Goal: Task Accomplishment & Management: Use online tool/utility

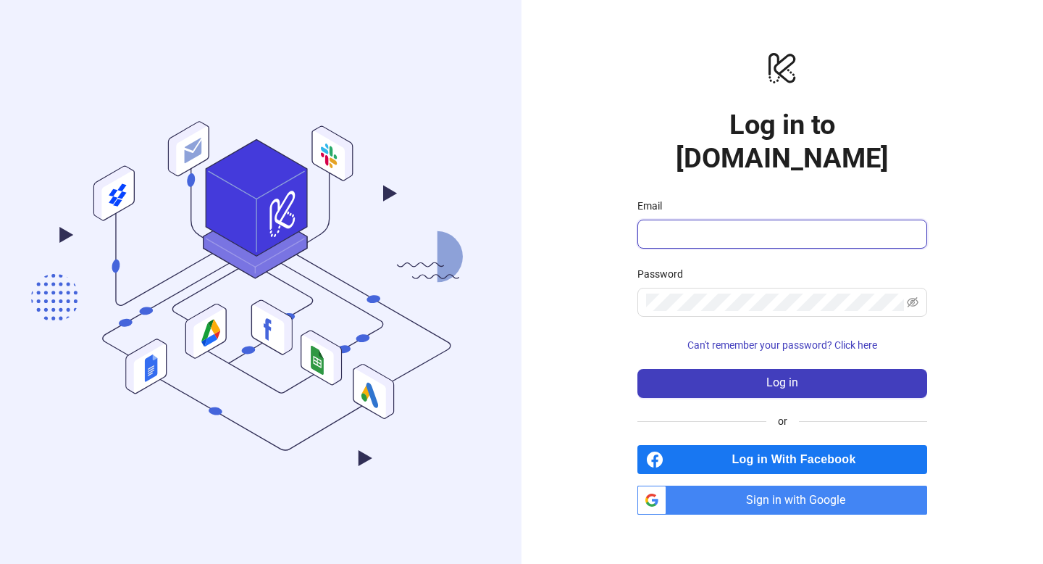
click at [759, 225] on input "Email" at bounding box center [781, 233] width 270 height 17
type input "**********"
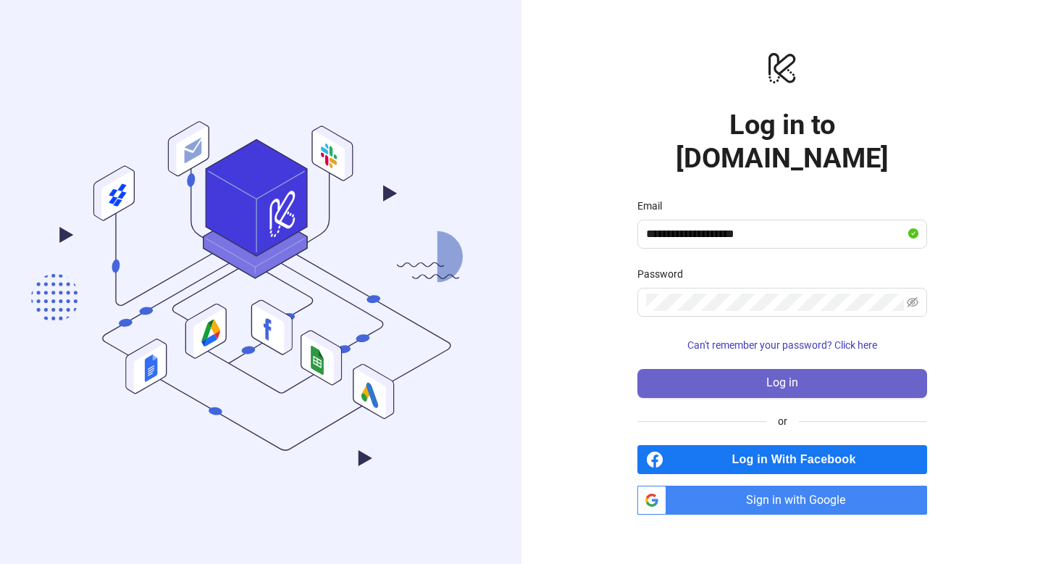
click at [796, 376] on span "Log in" at bounding box center [783, 382] width 32 height 13
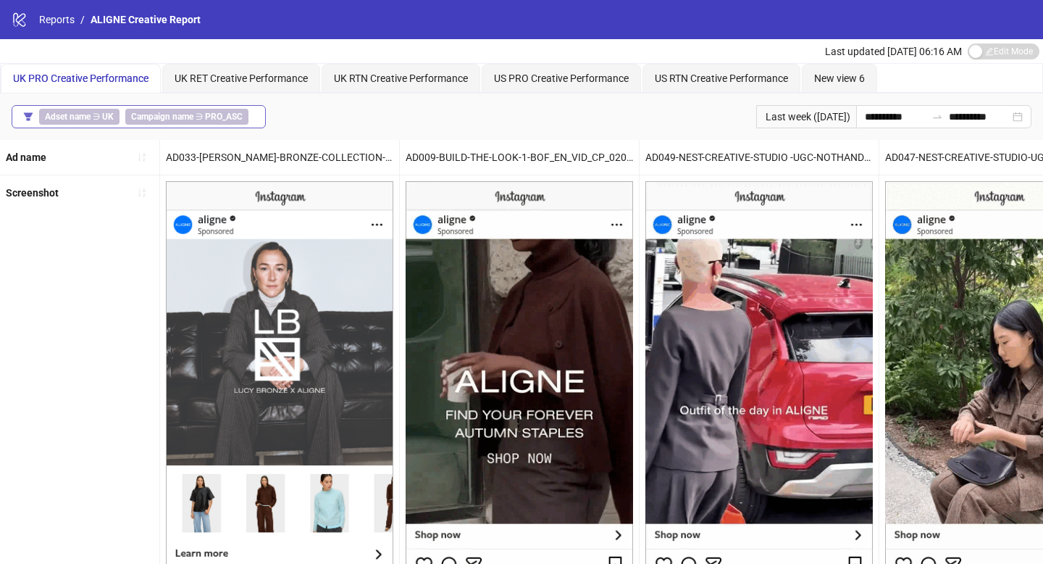
click at [164, 118] on b "Campaign name" at bounding box center [162, 117] width 62 height 10
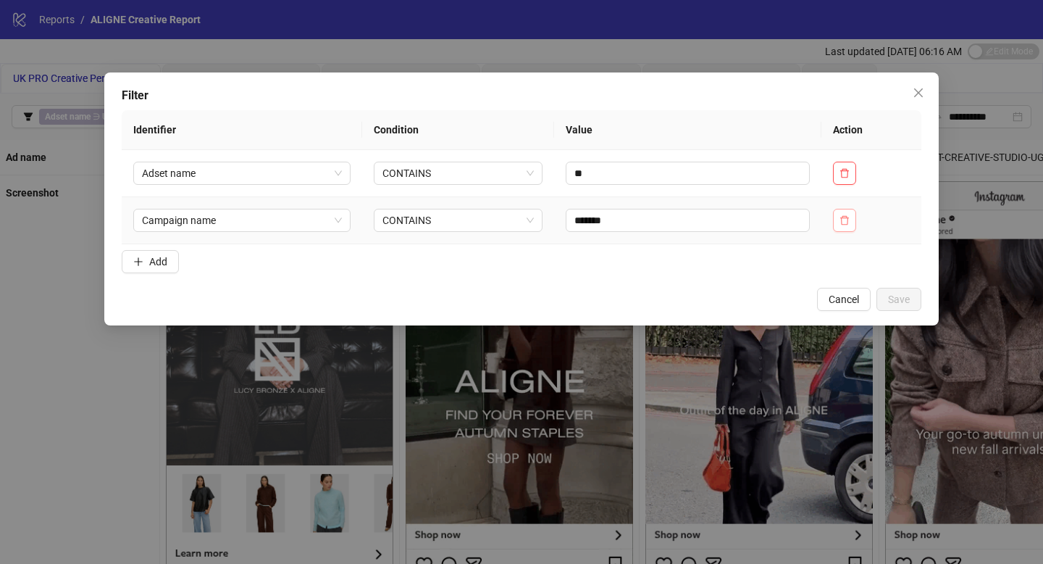
click at [839, 214] on button "button" at bounding box center [844, 220] width 23 height 23
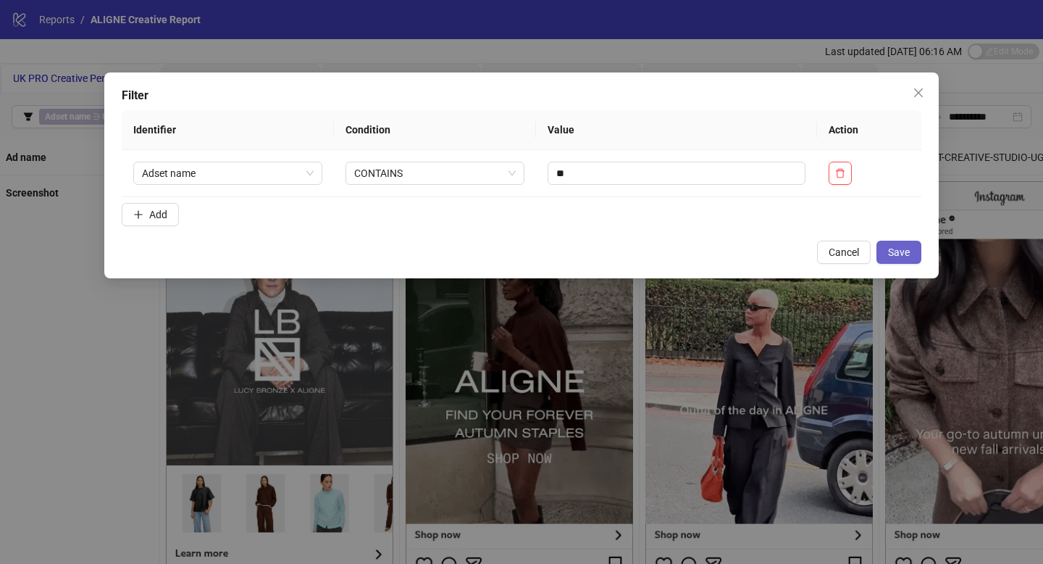
click at [888, 257] on button "Save" at bounding box center [899, 252] width 45 height 23
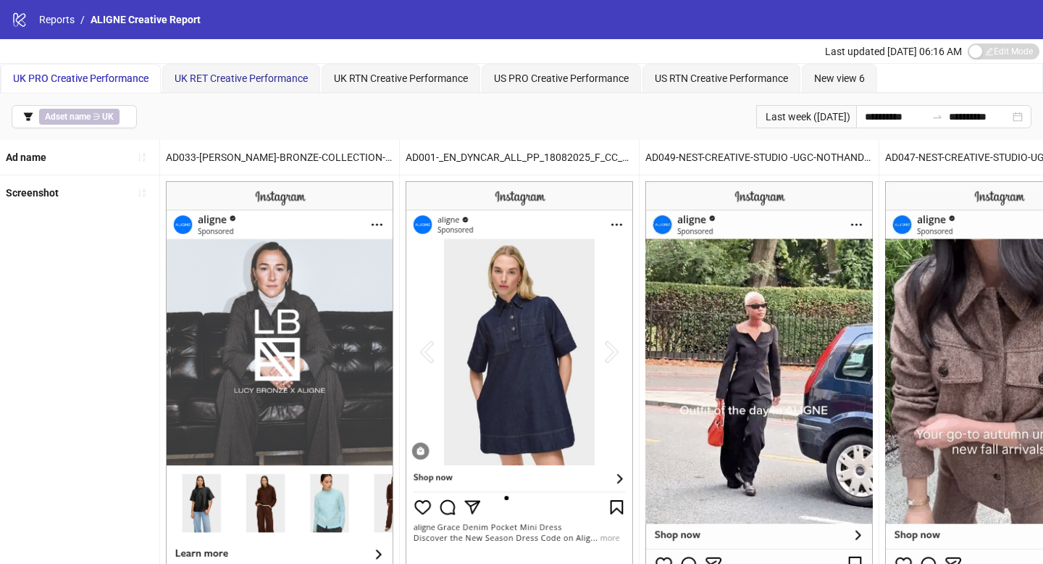
click at [238, 75] on span "UK RET Creative Performance" at bounding box center [241, 78] width 133 height 12
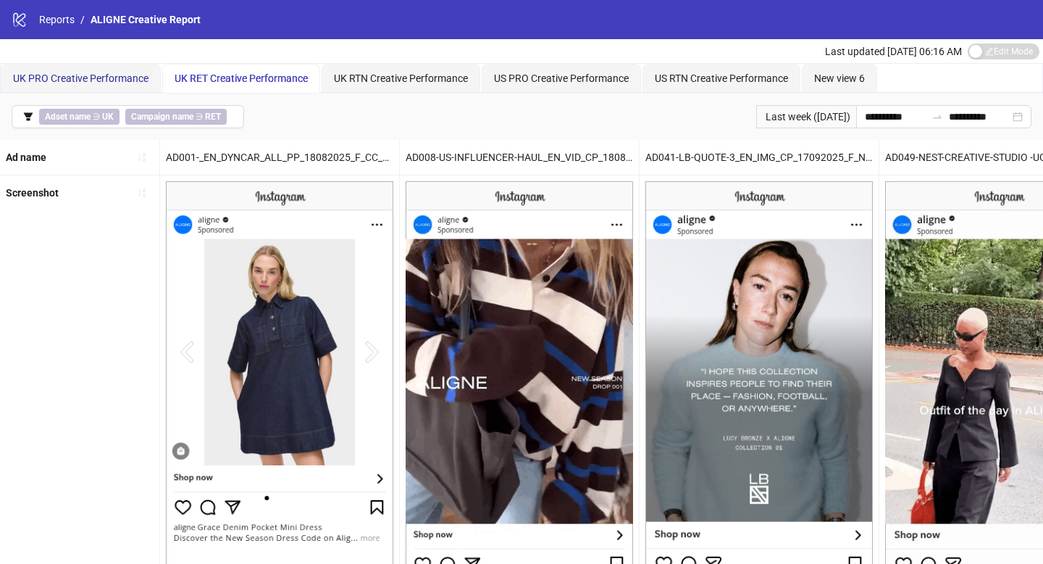
click at [104, 82] on span "UK PRO Creative Performance" at bounding box center [81, 78] width 136 height 12
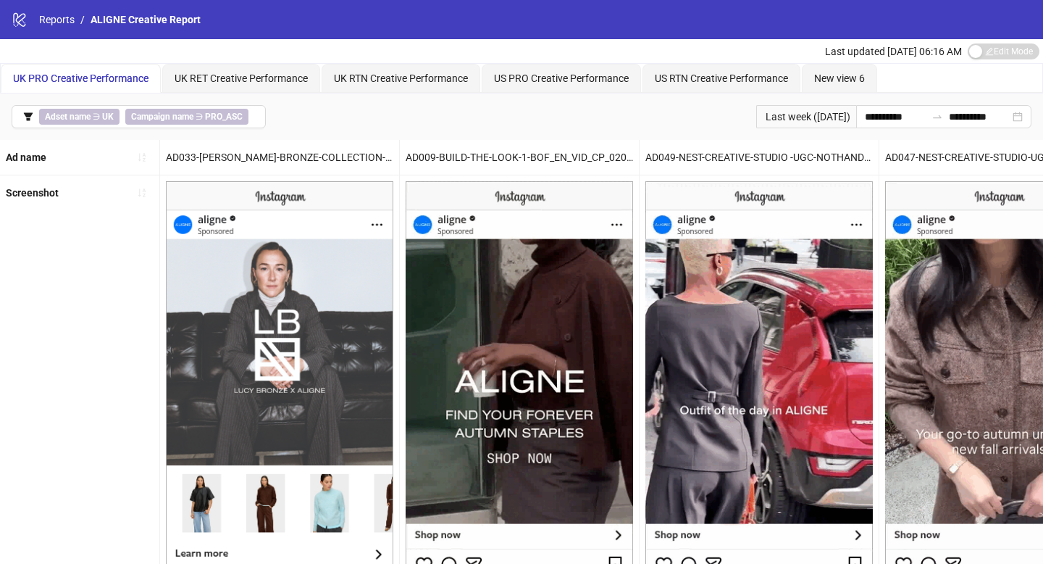
click at [417, 109] on div "**********" at bounding box center [521, 116] width 1043 height 46
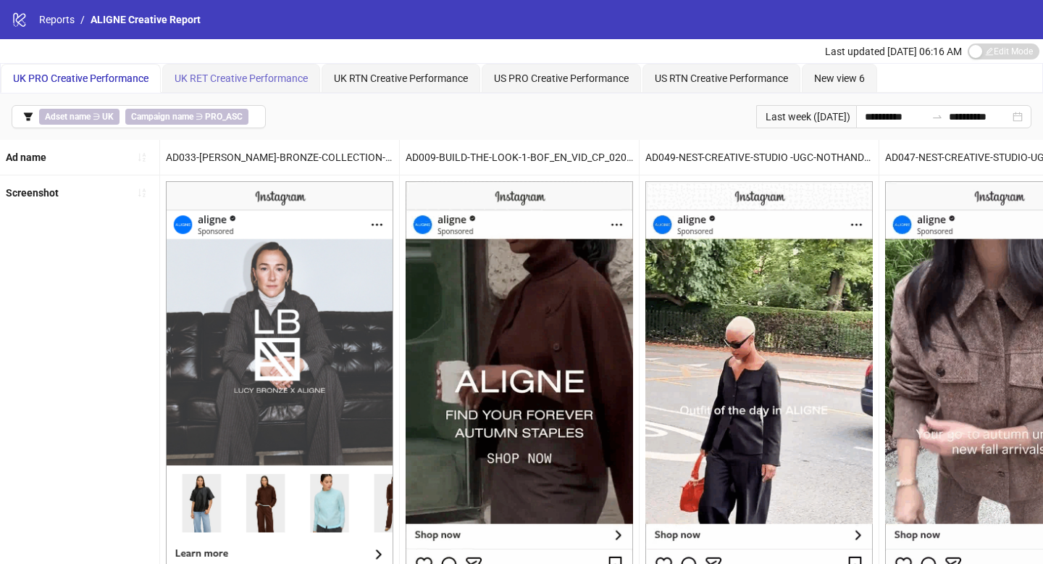
click at [251, 86] on div "UK RET Creative Performance" at bounding box center [241, 78] width 158 height 29
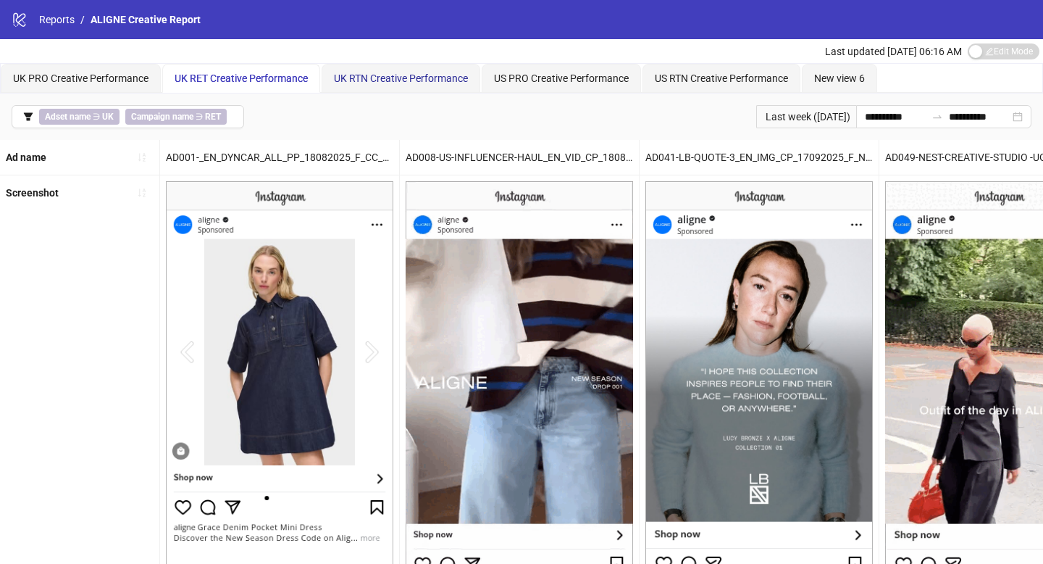
click at [403, 76] on span "UK RTN Creative Performance" at bounding box center [401, 78] width 134 height 12
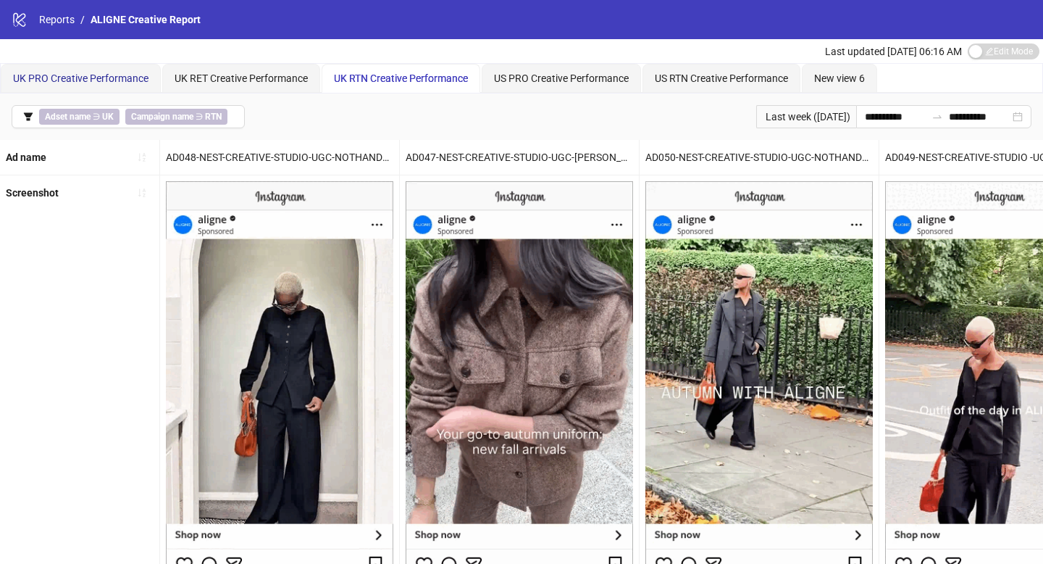
click at [130, 80] on span "UK PRO Creative Performance" at bounding box center [81, 78] width 136 height 12
